Goal: Task Accomplishment & Management: Use online tool/utility

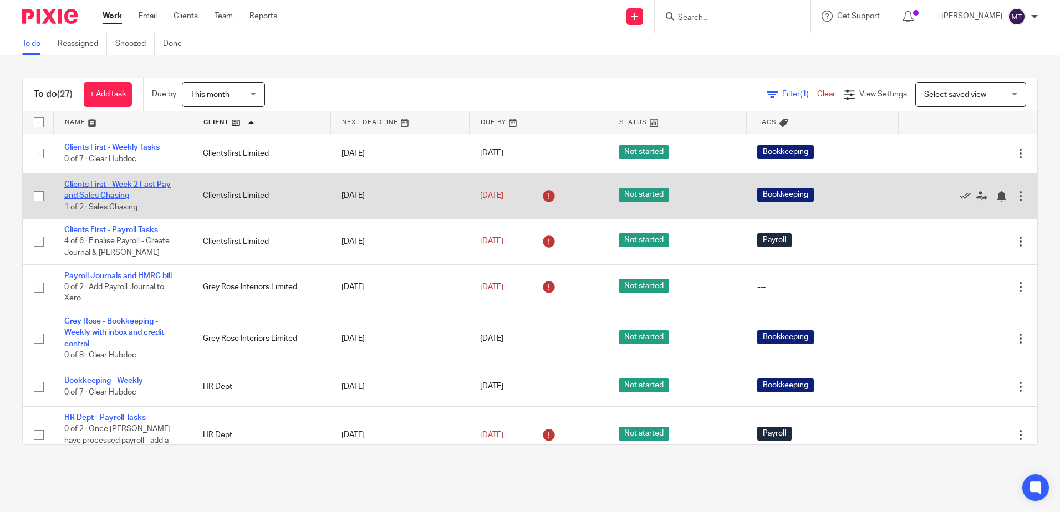
click at [121, 182] on link "Clients First - Week 2 Fast Pay and Sales Chasing" at bounding box center [117, 190] width 106 height 19
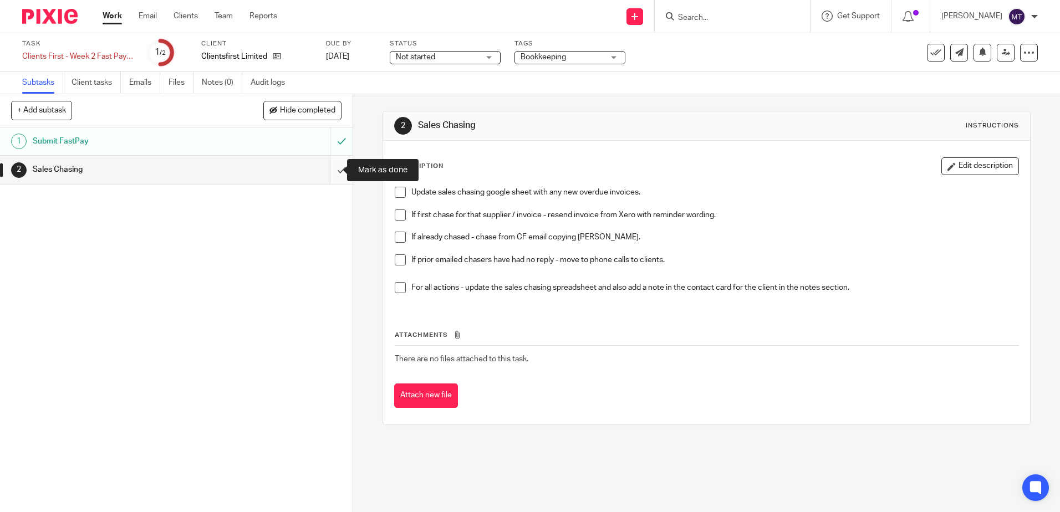
click at [331, 170] on input "submit" at bounding box center [176, 170] width 353 height 28
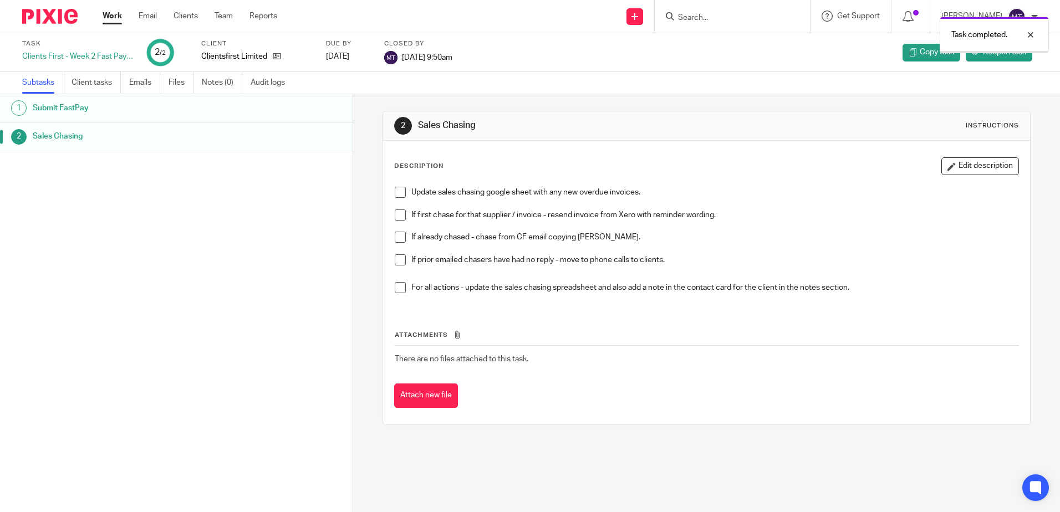
click at [111, 14] on link "Work" at bounding box center [112, 16] width 19 height 11
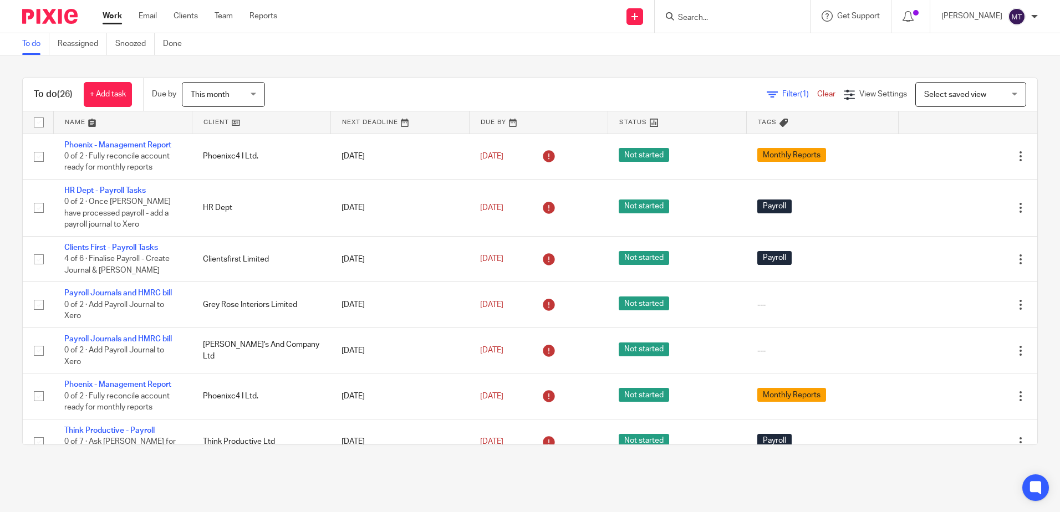
click at [214, 123] on link at bounding box center [261, 122] width 138 height 22
